Goal: Transaction & Acquisition: Purchase product/service

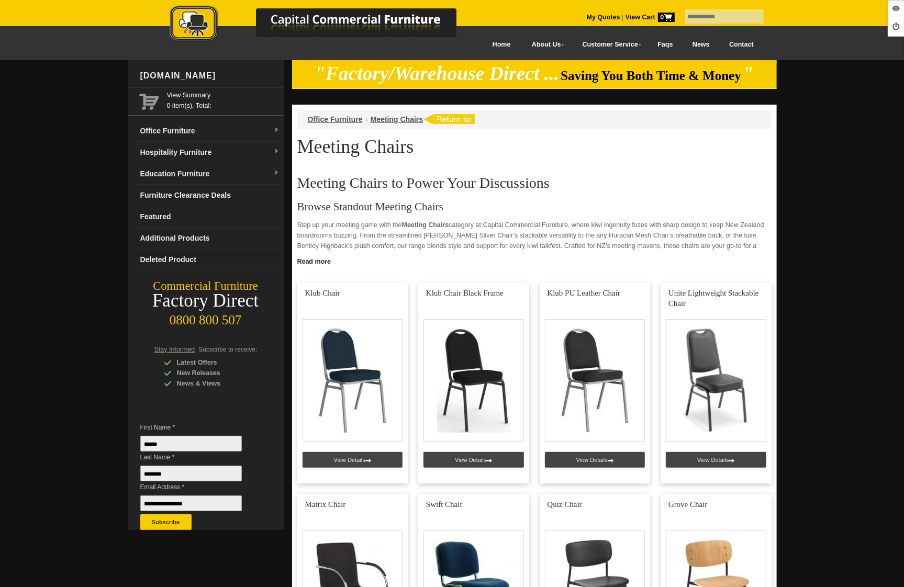
click at [185, 31] on img at bounding box center [324, 24] width 366 height 38
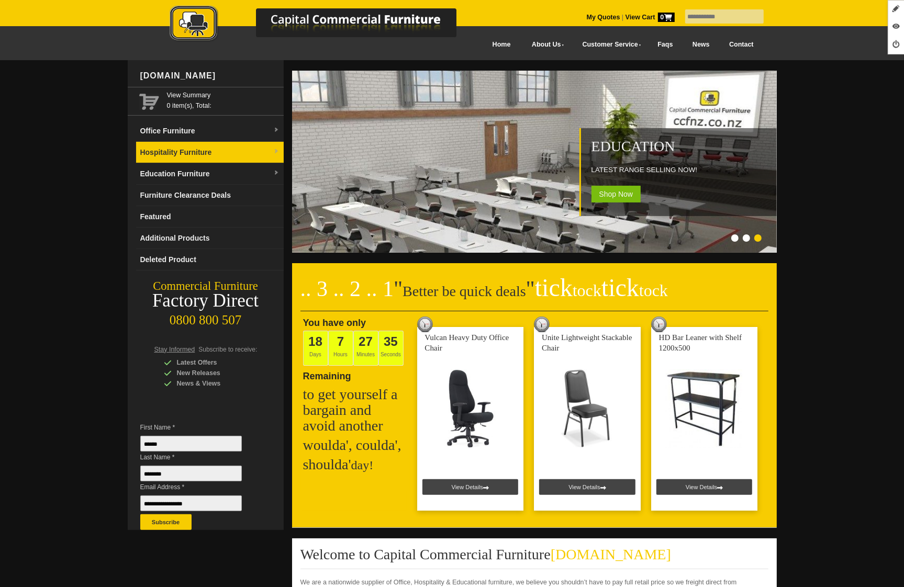
click at [179, 160] on link "Hospitality Furniture" at bounding box center [210, 152] width 148 height 21
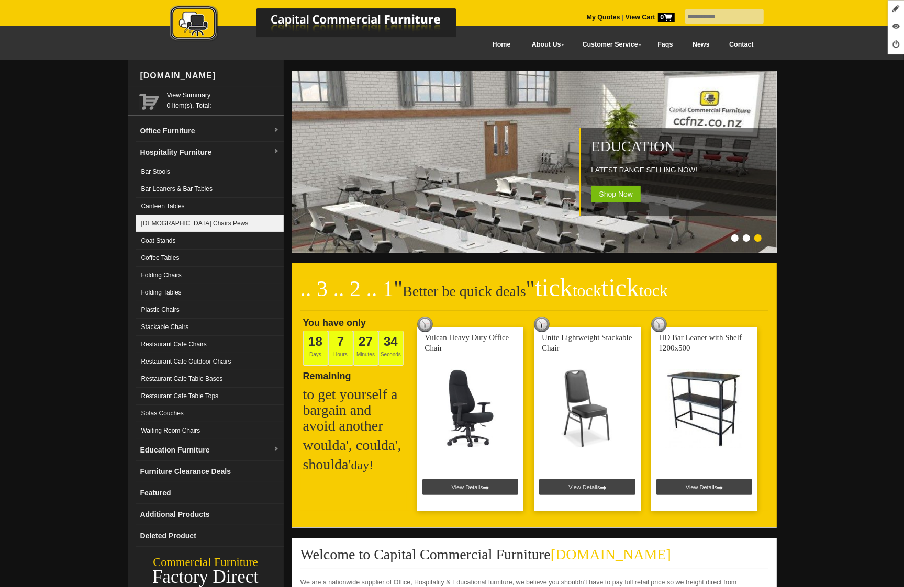
click at [189, 229] on link "[DEMOGRAPHIC_DATA] Chairs Pews" at bounding box center [210, 223] width 148 height 17
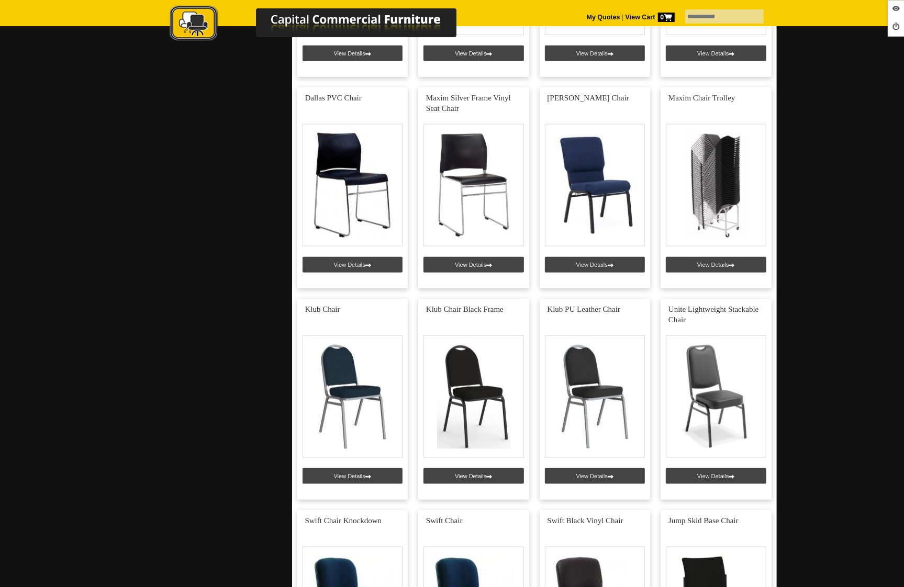
scroll to position [853, 0]
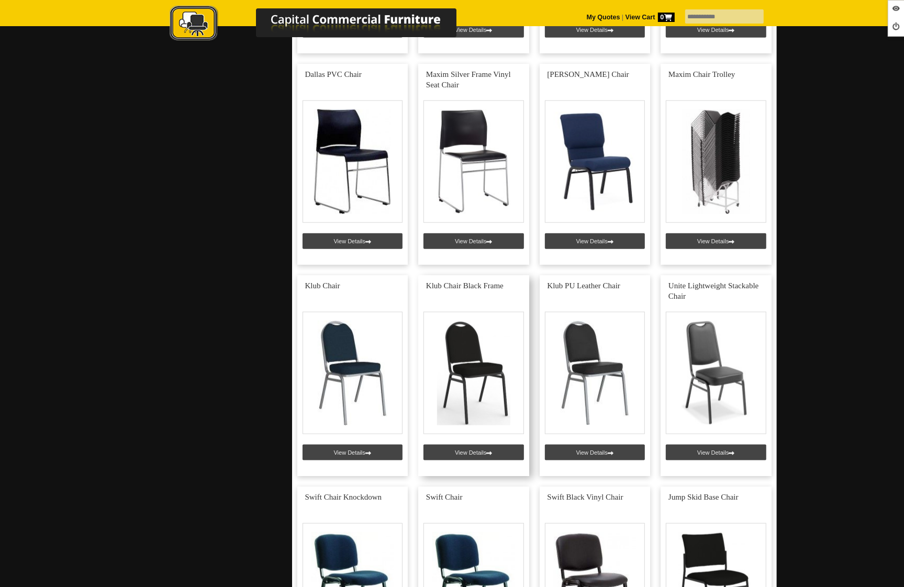
click at [459, 454] on link at bounding box center [473, 375] width 111 height 201
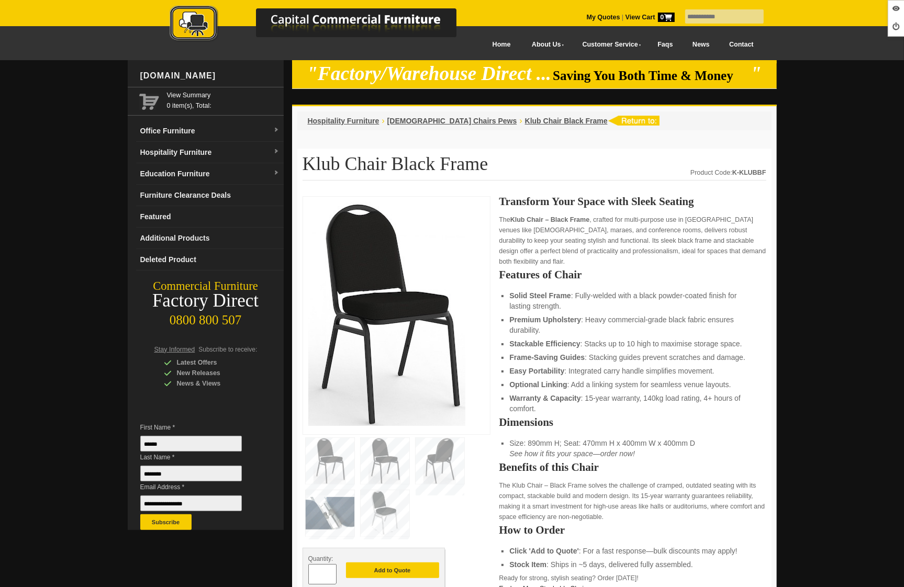
click at [442, 464] on img at bounding box center [439, 461] width 49 height 46
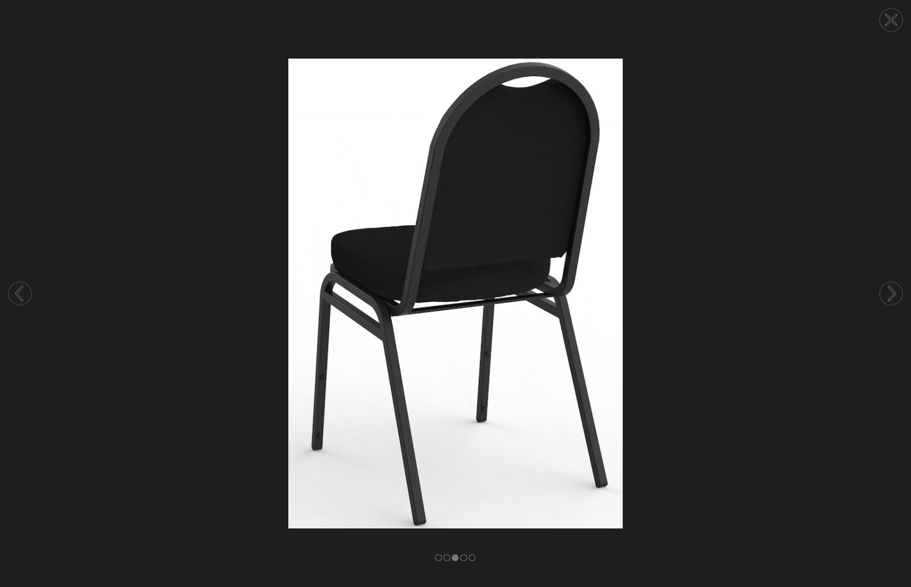
click at [890, 21] on icon at bounding box center [891, 20] width 40 height 40
